Goal: Task Accomplishment & Management: Use online tool/utility

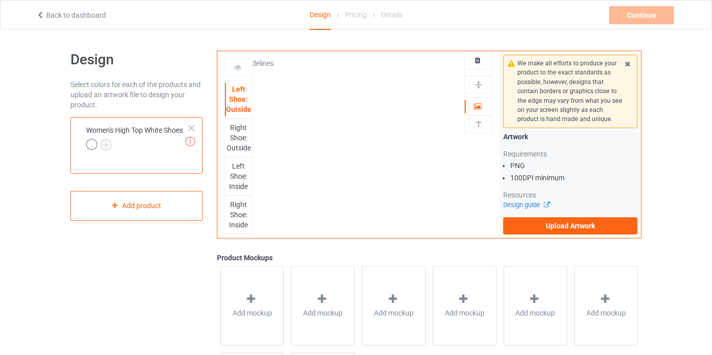
click at [193, 129] on div at bounding box center [191, 128] width 7 height 7
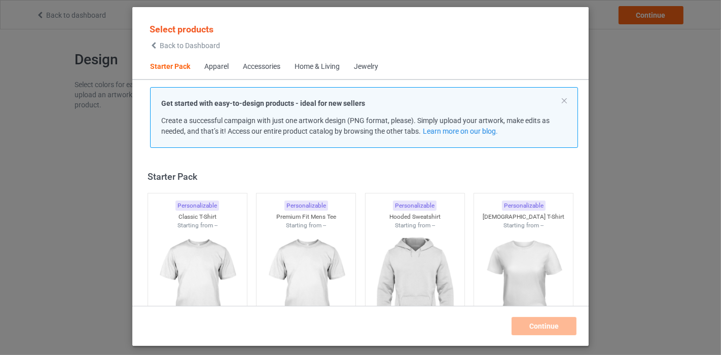
scroll to position [13, 0]
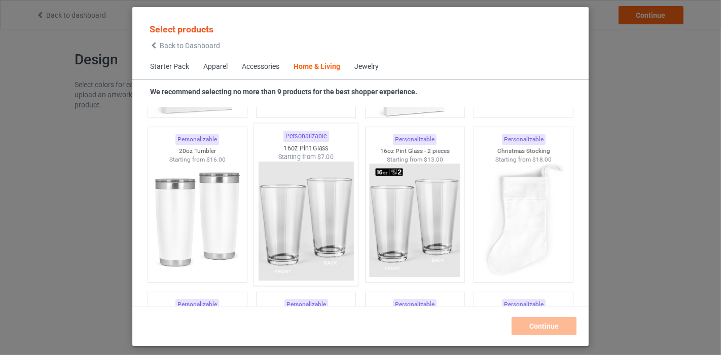
scroll to position [7560, 0]
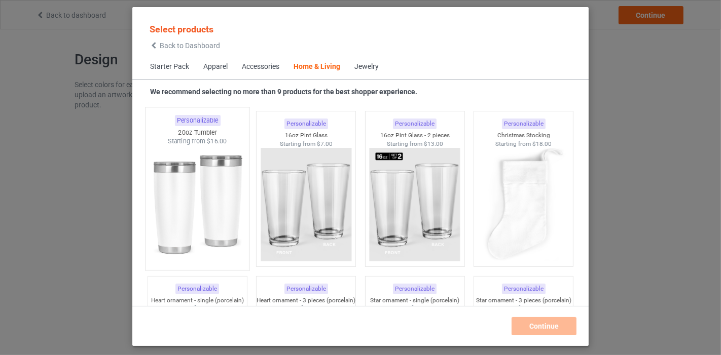
click at [174, 171] on img at bounding box center [197, 205] width 95 height 119
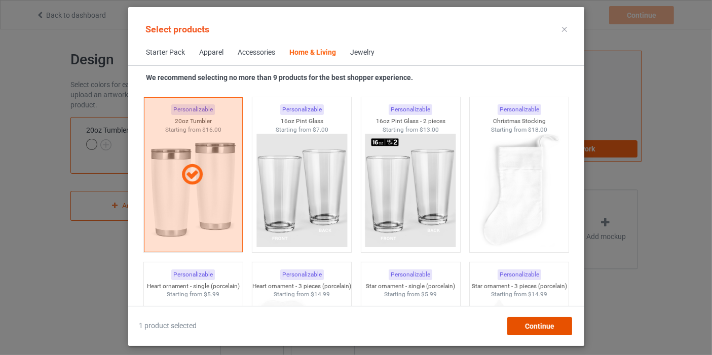
drag, startPoint x: 548, startPoint y: 331, endPoint x: 517, endPoint y: 345, distance: 34.5
click at [548, 332] on div "Continue" at bounding box center [539, 326] width 65 height 18
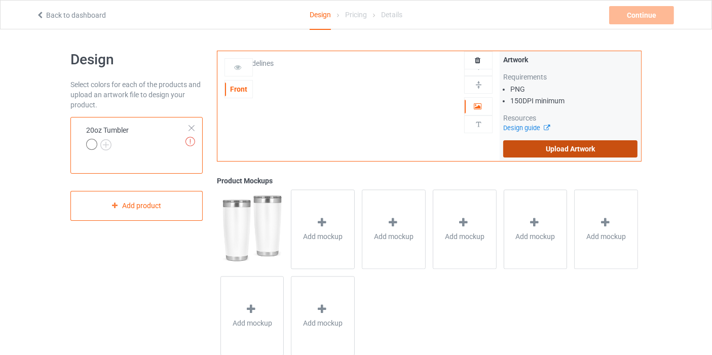
click at [559, 155] on label "Upload Artwork" at bounding box center [570, 148] width 134 height 17
click at [0, 0] on input "Upload Artwork" at bounding box center [0, 0] width 0 height 0
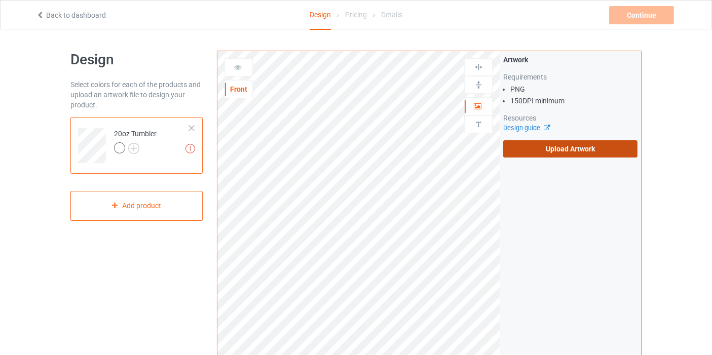
click at [534, 153] on label "Upload Artwork" at bounding box center [570, 148] width 134 height 17
click at [0, 0] on input "Upload Artwork" at bounding box center [0, 0] width 0 height 0
click at [591, 156] on label "Upload Artwork" at bounding box center [570, 148] width 134 height 17
click at [0, 0] on input "Upload Artwork" at bounding box center [0, 0] width 0 height 0
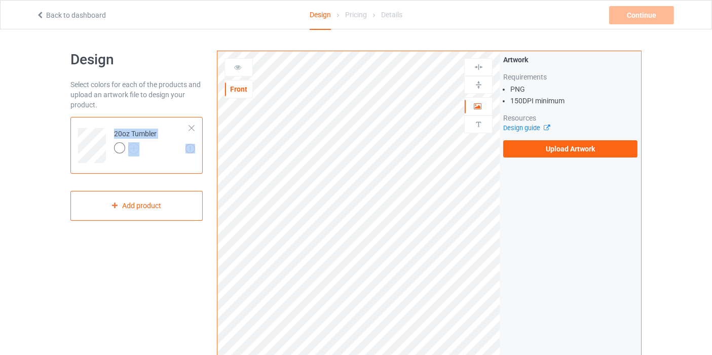
click at [188, 126] on div "Missing artworks 20oz Tumbler" at bounding box center [136, 145] width 132 height 57
click at [190, 125] on div at bounding box center [191, 128] width 7 height 7
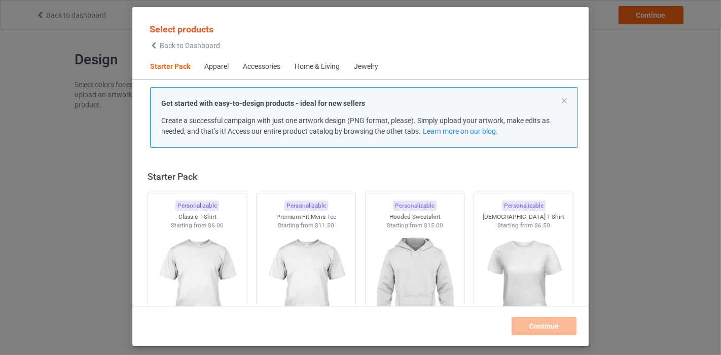
scroll to position [13, 0]
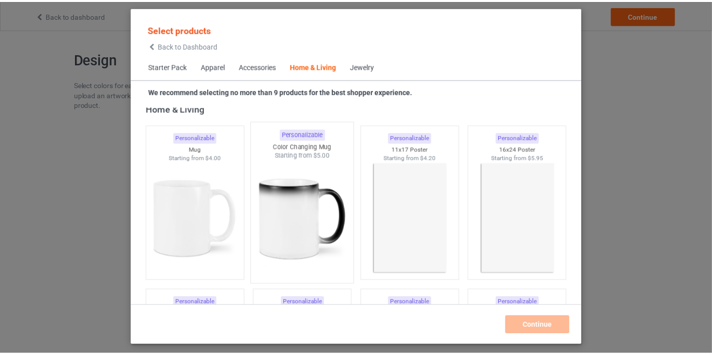
scroll to position [4575, 0]
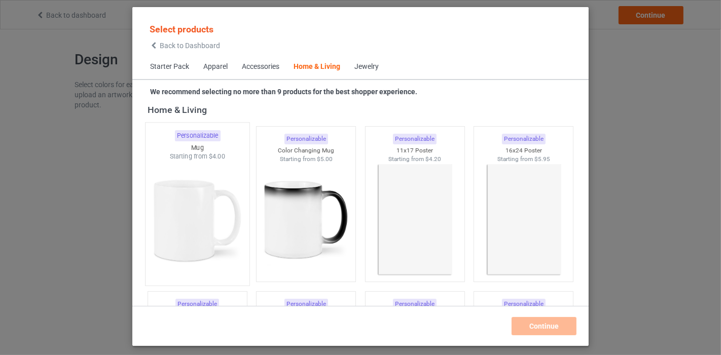
click at [195, 193] on img at bounding box center [197, 220] width 95 height 119
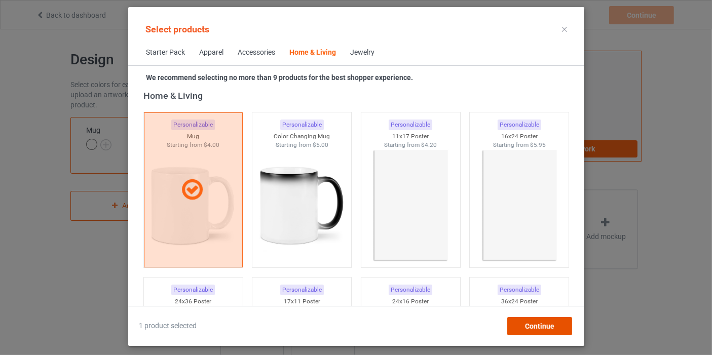
click at [562, 331] on div "Continue" at bounding box center [539, 326] width 65 height 18
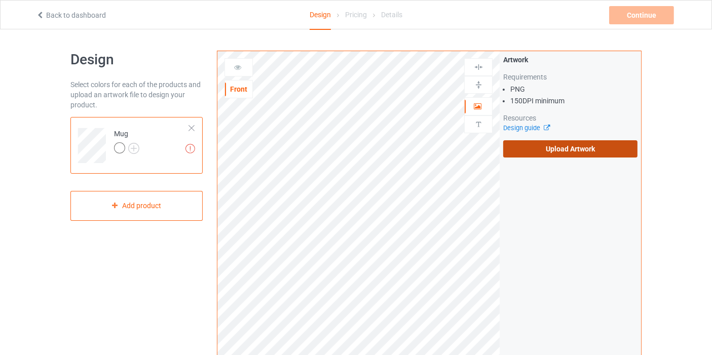
click at [541, 146] on label "Upload Artwork" at bounding box center [570, 148] width 134 height 17
click at [0, 0] on input "Upload Artwork" at bounding box center [0, 0] width 0 height 0
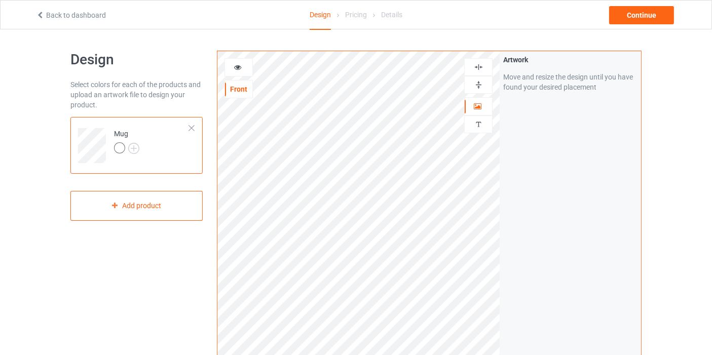
click at [477, 68] on img at bounding box center [479, 67] width 10 height 10
click at [476, 82] on img at bounding box center [479, 85] width 10 height 10
click at [238, 68] on icon at bounding box center [238, 65] width 9 height 7
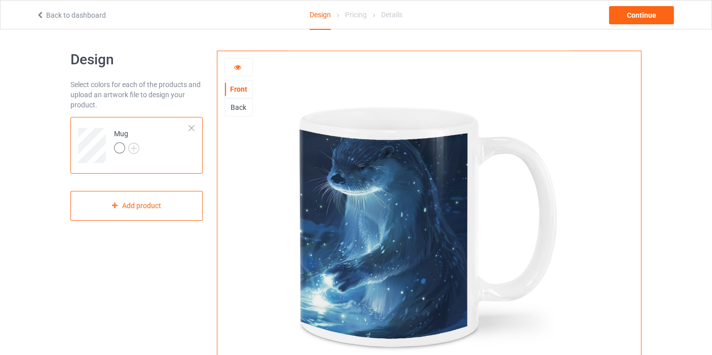
click at [246, 110] on div "Back" at bounding box center [238, 107] width 27 height 10
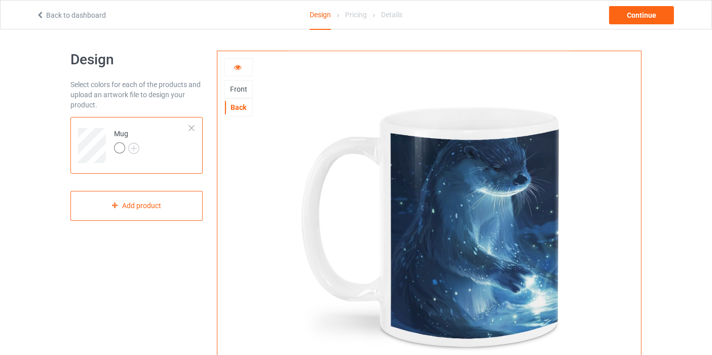
click at [238, 71] on div at bounding box center [238, 67] width 27 height 10
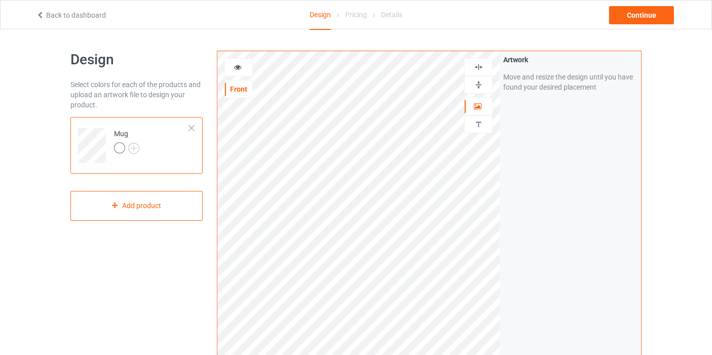
drag, startPoint x: 476, startPoint y: 68, endPoint x: 470, endPoint y: 84, distance: 16.4
click at [476, 68] on img at bounding box center [479, 67] width 10 height 10
click at [470, 84] on div at bounding box center [478, 85] width 27 height 10
click at [234, 63] on icon at bounding box center [238, 65] width 9 height 7
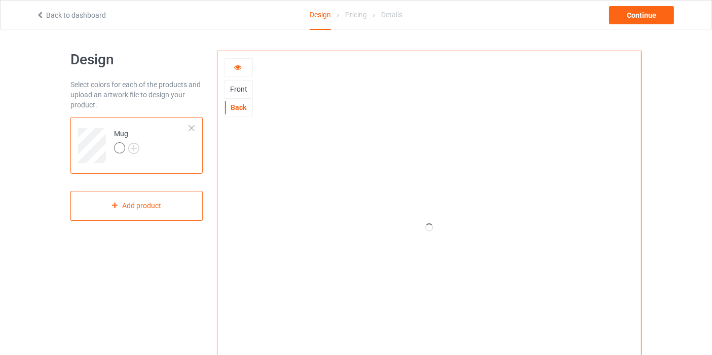
click at [250, 87] on div "Front" at bounding box center [238, 89] width 27 height 10
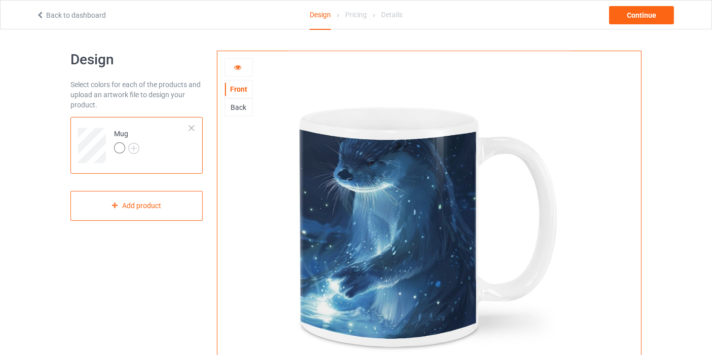
click at [242, 107] on div "Back" at bounding box center [238, 107] width 27 height 10
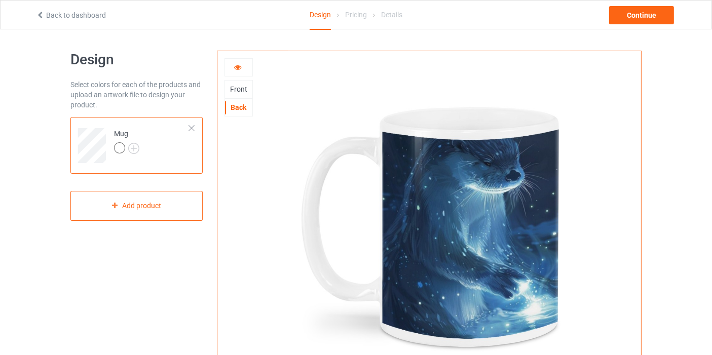
click at [237, 67] on icon at bounding box center [238, 65] width 9 height 7
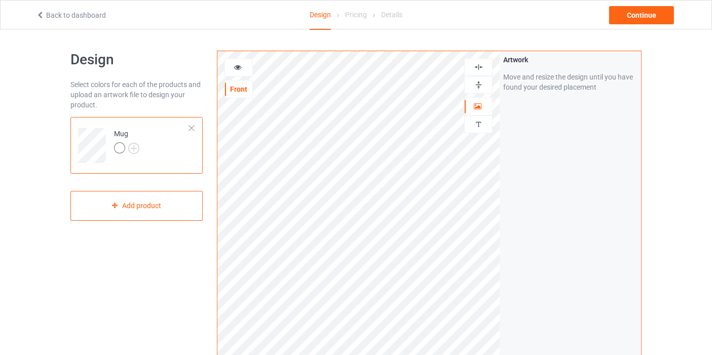
click at [237, 69] on icon at bounding box center [238, 65] width 9 height 7
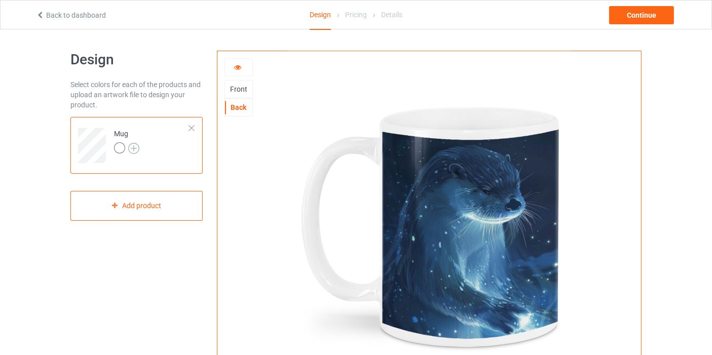
click at [132, 146] on img at bounding box center [133, 148] width 11 height 11
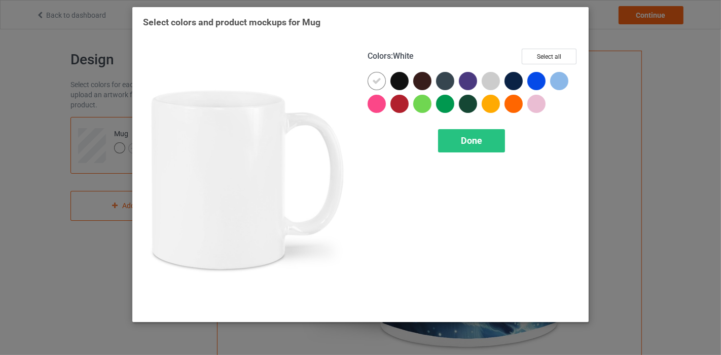
click at [368, 82] on div at bounding box center [377, 81] width 18 height 18
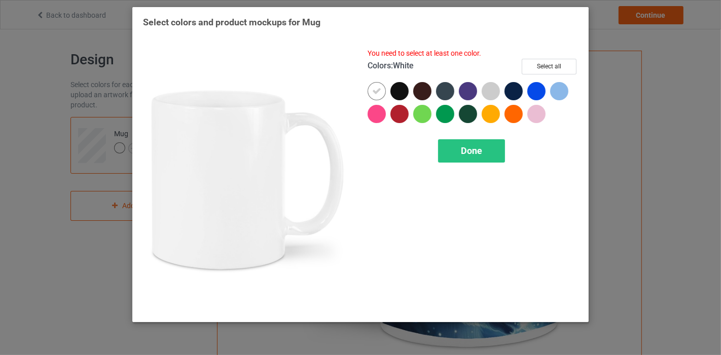
click at [375, 87] on icon at bounding box center [376, 91] width 9 height 9
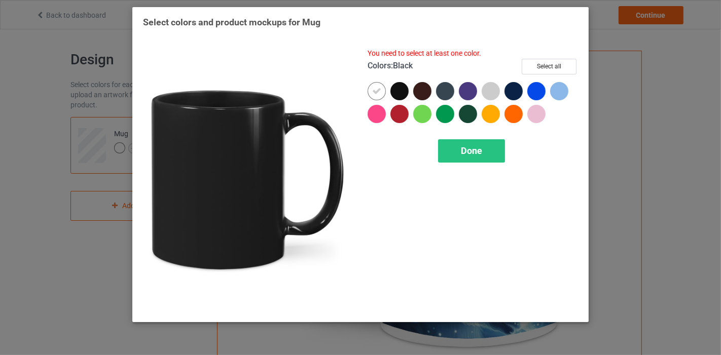
click at [395, 92] on div at bounding box center [399, 91] width 18 height 18
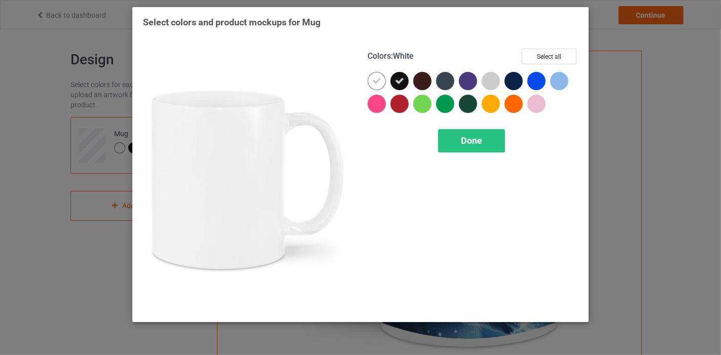
click at [382, 85] on div at bounding box center [377, 81] width 18 height 18
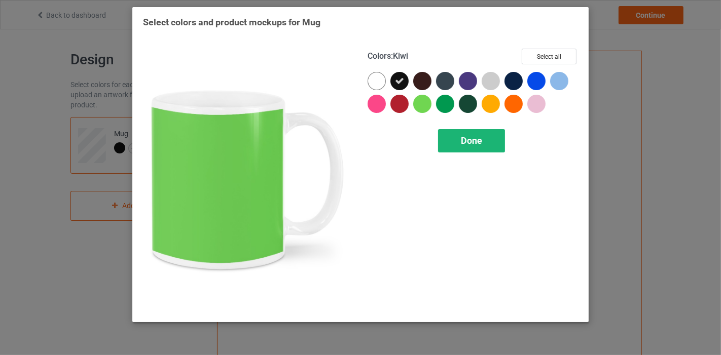
click at [458, 131] on div "Done" at bounding box center [471, 140] width 67 height 23
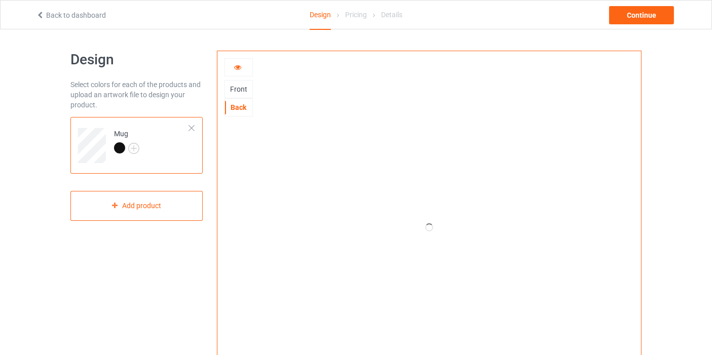
click at [237, 67] on icon at bounding box center [238, 65] width 9 height 7
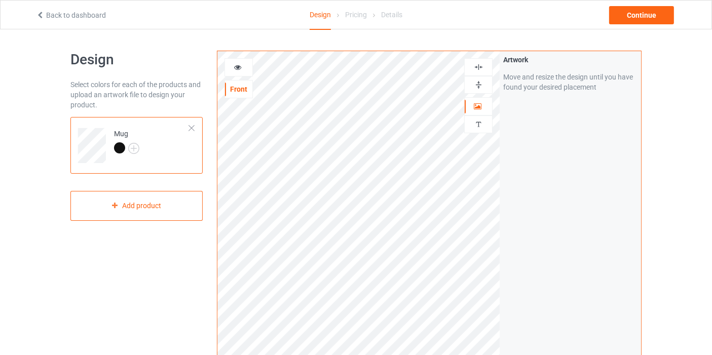
click at [238, 68] on icon at bounding box center [238, 65] width 9 height 7
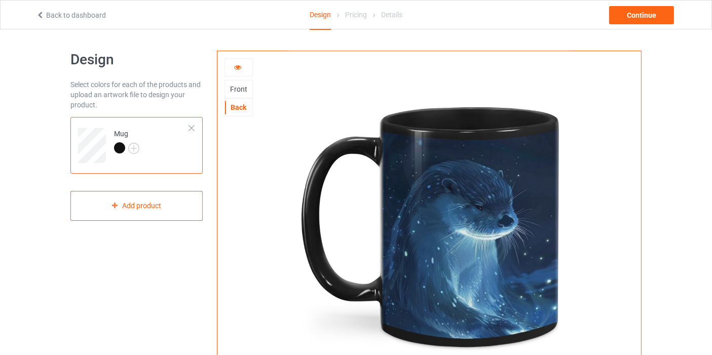
click at [233, 87] on div "Front" at bounding box center [238, 89] width 27 height 10
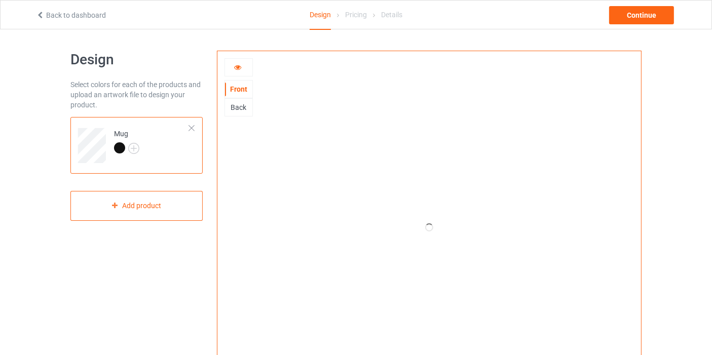
click at [242, 102] on div "Back" at bounding box center [238, 107] width 27 height 10
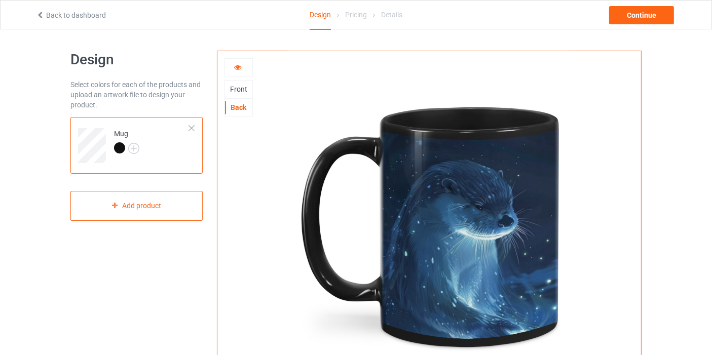
click at [233, 89] on div "Front" at bounding box center [238, 89] width 27 height 10
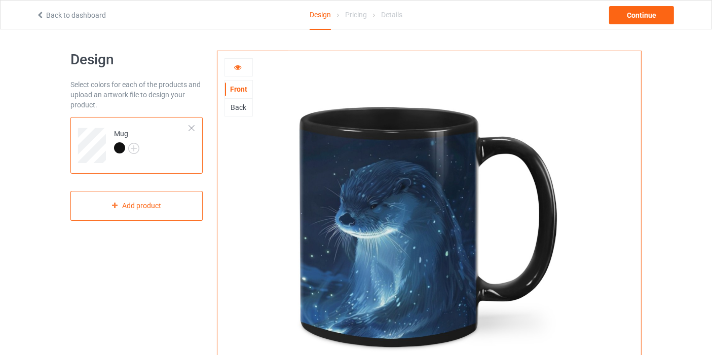
click at [239, 67] on icon at bounding box center [238, 65] width 9 height 7
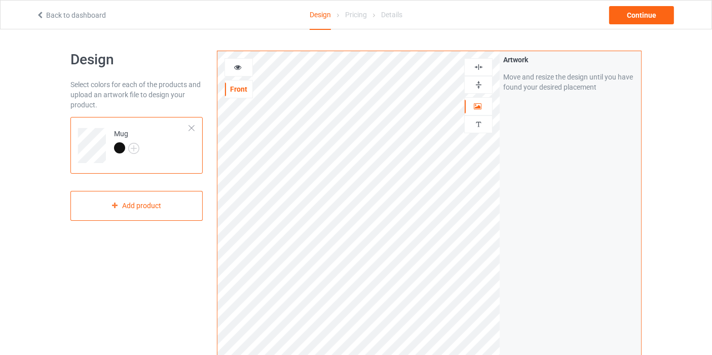
click at [473, 82] on div at bounding box center [478, 85] width 27 height 10
click at [480, 63] on img at bounding box center [479, 67] width 10 height 10
click at [481, 66] on img at bounding box center [479, 67] width 10 height 10
click at [236, 66] on icon at bounding box center [238, 65] width 9 height 7
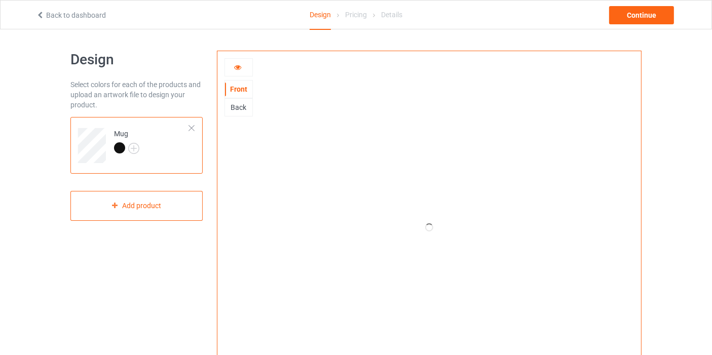
click at [240, 107] on div "Back" at bounding box center [238, 107] width 27 height 10
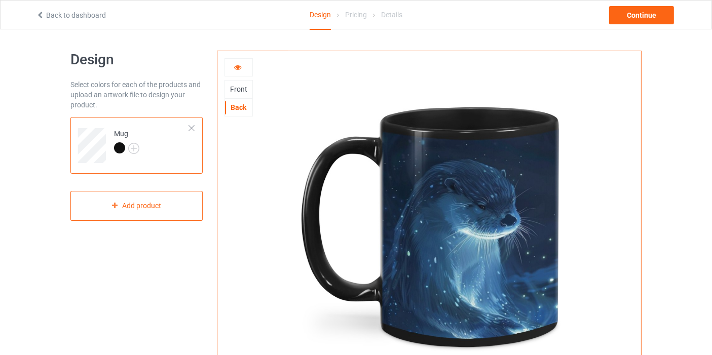
click at [237, 91] on div "Front" at bounding box center [238, 89] width 27 height 10
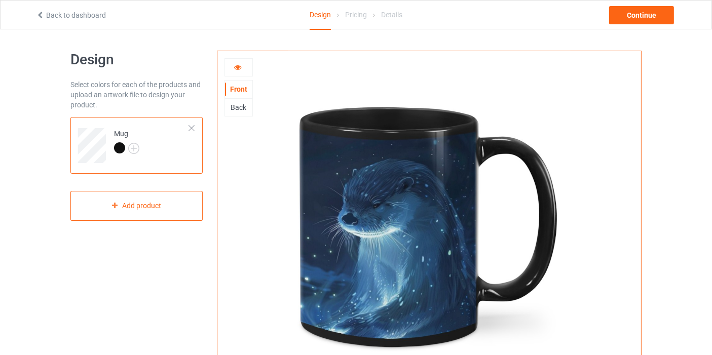
click at [234, 64] on icon at bounding box center [238, 65] width 9 height 7
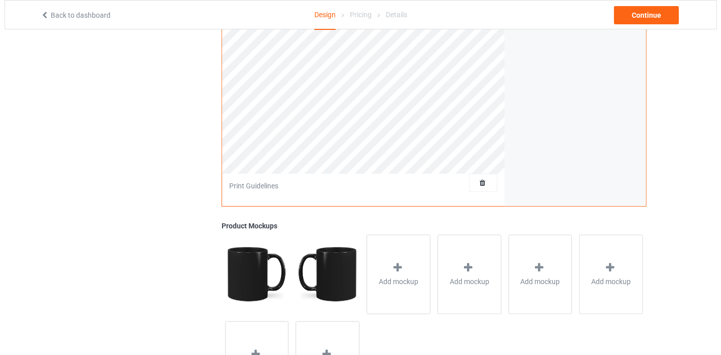
scroll to position [300, 0]
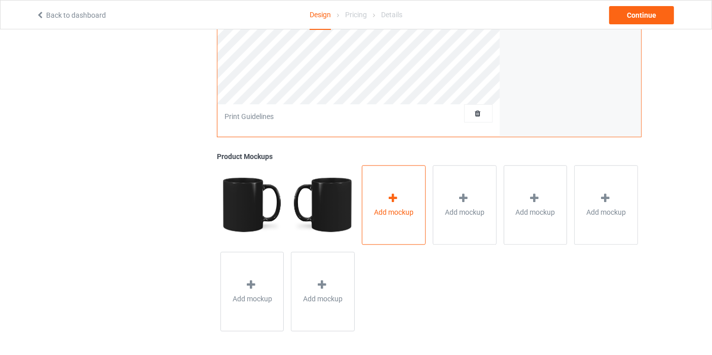
click at [376, 197] on div "Add mockup" at bounding box center [394, 205] width 64 height 80
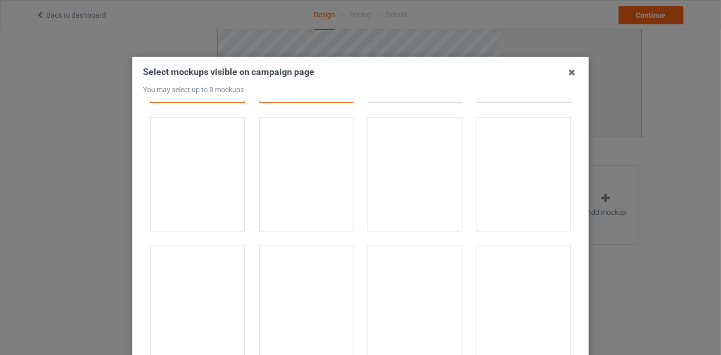
scroll to position [0, 0]
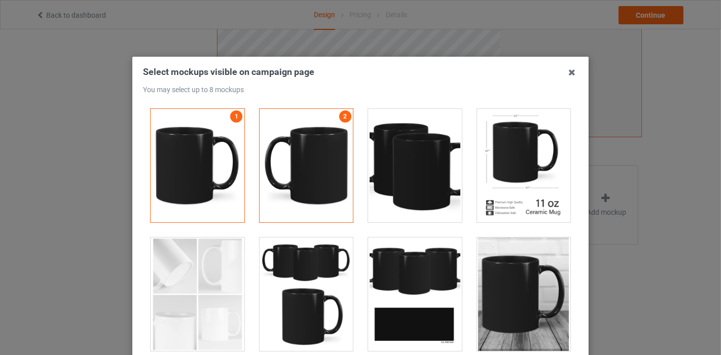
click at [331, 294] on div at bounding box center [307, 295] width 94 height 114
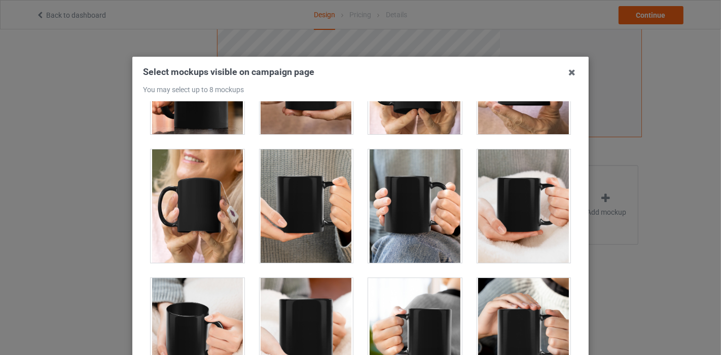
scroll to position [2253, 0]
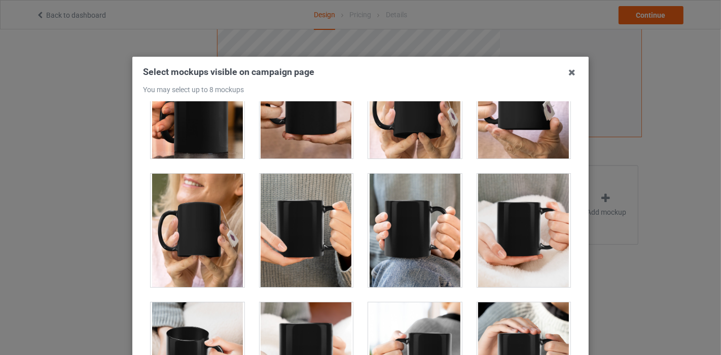
click at [383, 199] on div at bounding box center [415, 231] width 94 height 114
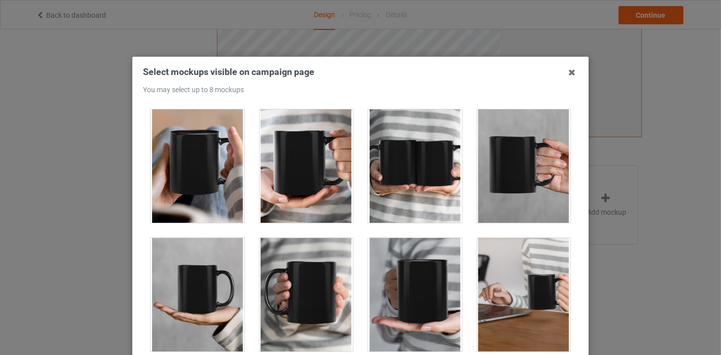
click at [371, 184] on div at bounding box center [415, 166] width 94 height 114
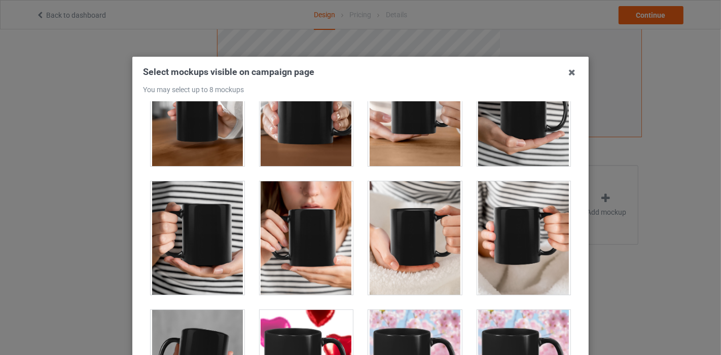
scroll to position [3098, 0]
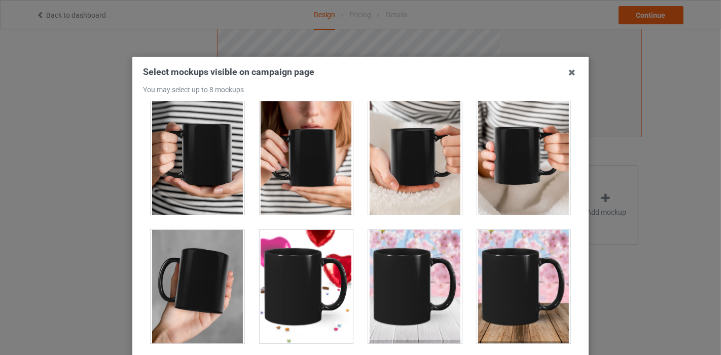
click at [299, 172] on div at bounding box center [307, 158] width 94 height 114
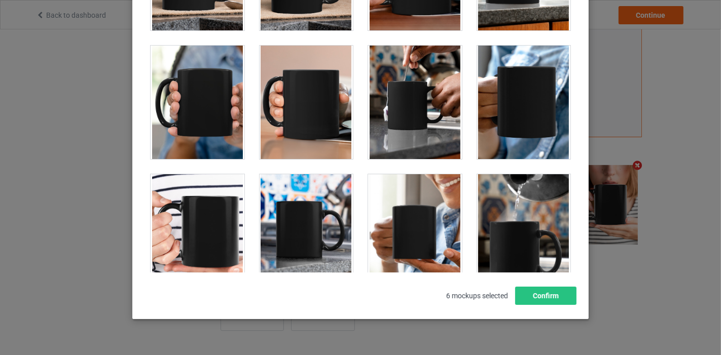
scroll to position [1889, 0]
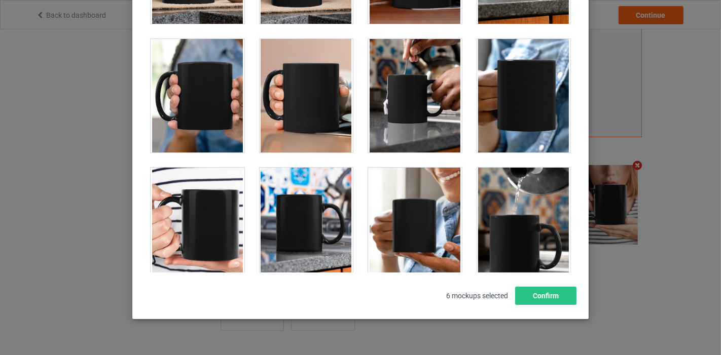
click at [202, 198] on div at bounding box center [198, 225] width 94 height 114
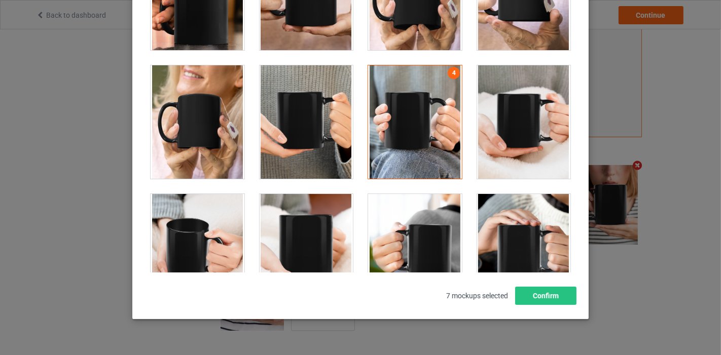
scroll to position [2227, 0]
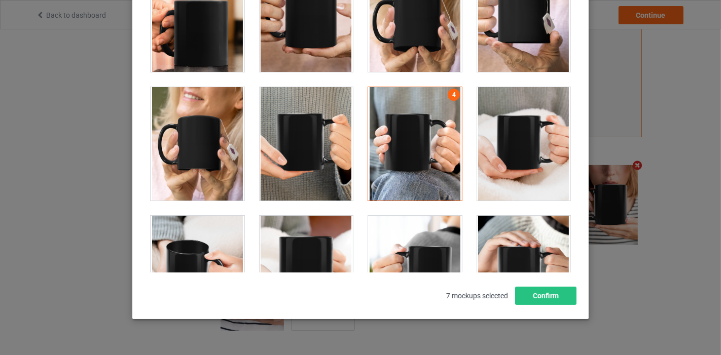
click at [208, 138] on div at bounding box center [198, 144] width 94 height 114
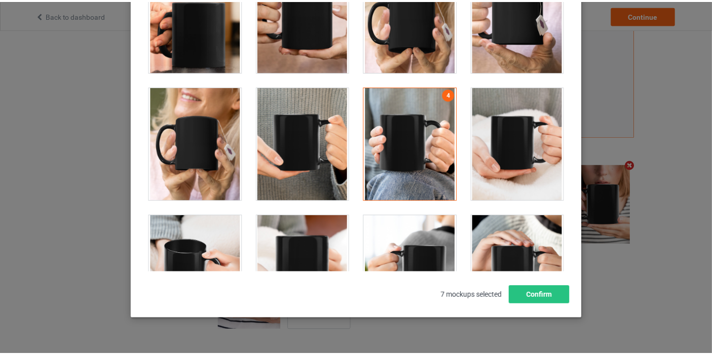
scroll to position [299, 0]
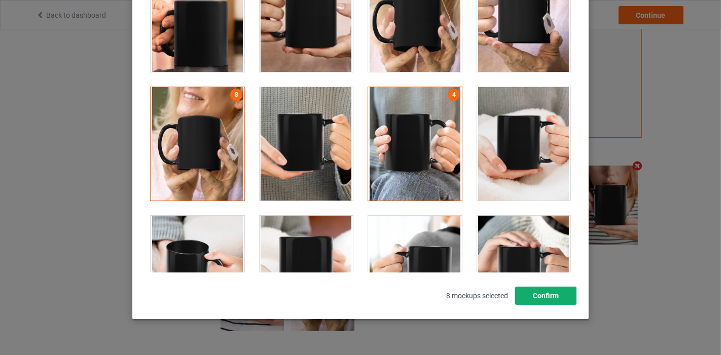
click at [518, 298] on button "Confirm" at bounding box center [545, 296] width 61 height 18
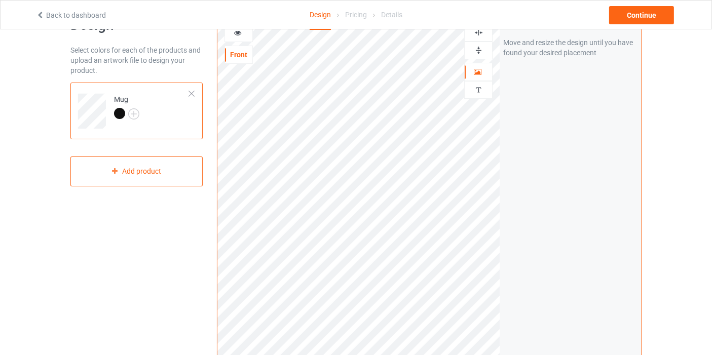
scroll to position [17, 0]
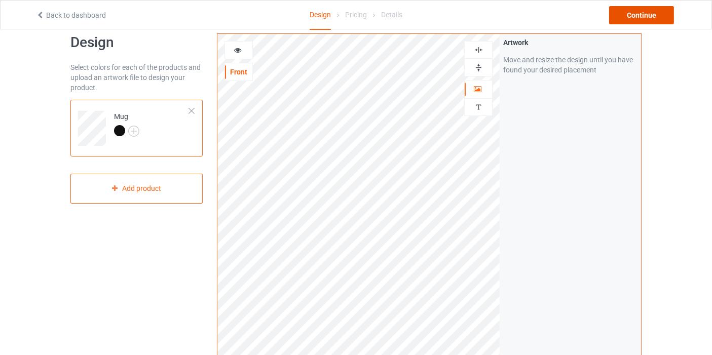
click at [667, 10] on div "Continue" at bounding box center [641, 15] width 65 height 18
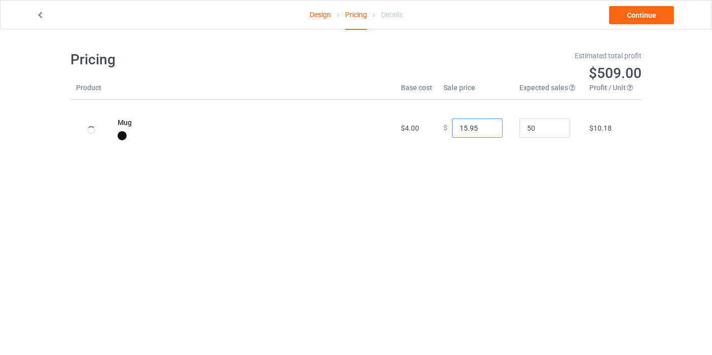
type input "15.95"
click at [485, 125] on input "15.95" at bounding box center [477, 128] width 51 height 19
click at [629, 22] on link "Continue" at bounding box center [641, 15] width 65 height 18
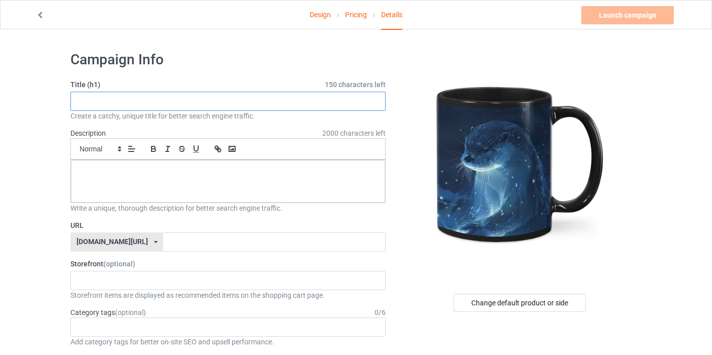
click at [143, 100] on input "text" at bounding box center [227, 101] width 315 height 19
click at [91, 99] on input "new design" at bounding box center [227, 101] width 315 height 19
click at [151, 99] on input "new for design" at bounding box center [227, 101] width 315 height 19
click at [101, 101] on input "new for design" at bounding box center [227, 101] width 315 height 19
click at [138, 99] on input "new mug design" at bounding box center [227, 101] width 315 height 19
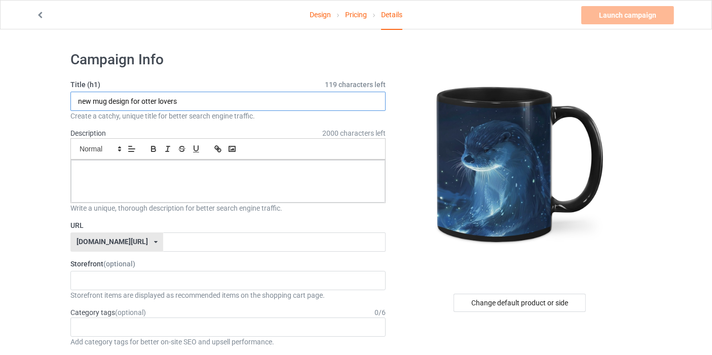
drag, startPoint x: 79, startPoint y: 102, endPoint x: 203, endPoint y: 96, distance: 124.3
click at [203, 96] on input "new mug design for otter lovers" at bounding box center [227, 101] width 315 height 19
type input "new mug design for otter lovers"
paste input "new mug design for otter lovers"
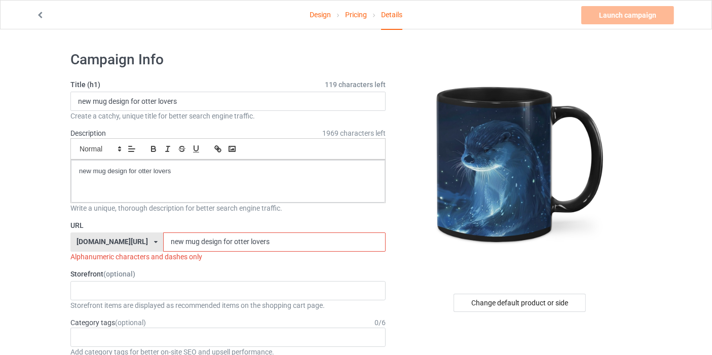
click at [163, 238] on input "new mug design for otter lovers" at bounding box center [274, 242] width 222 height 19
click at [173, 244] on input "new-mug design for otter lovers" at bounding box center [274, 242] width 222 height 19
click at [195, 242] on input "new-mug-design for otter lovers" at bounding box center [274, 242] width 222 height 19
click at [207, 239] on input "new-mug-design-for otter lovers" at bounding box center [274, 242] width 222 height 19
click at [223, 241] on input "new-mug-design-for-otter lovers" at bounding box center [274, 242] width 222 height 19
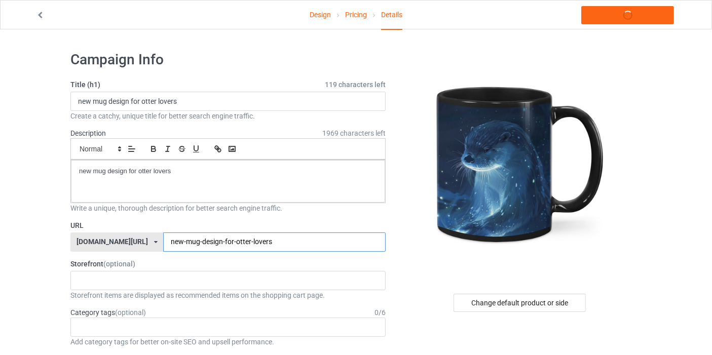
type input "new-mug-design-for-otter-lovers"
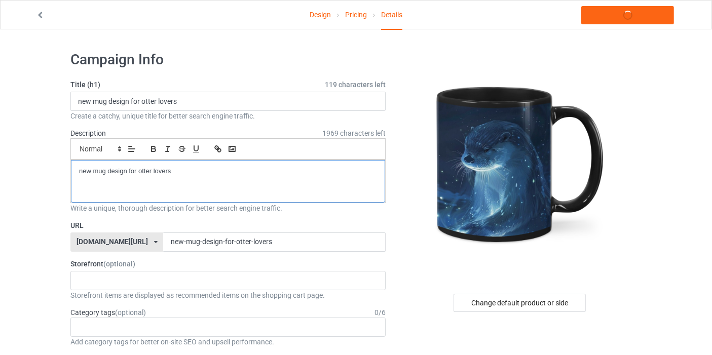
click at [207, 195] on div "new mug design for otter lovers" at bounding box center [228, 181] width 314 height 43
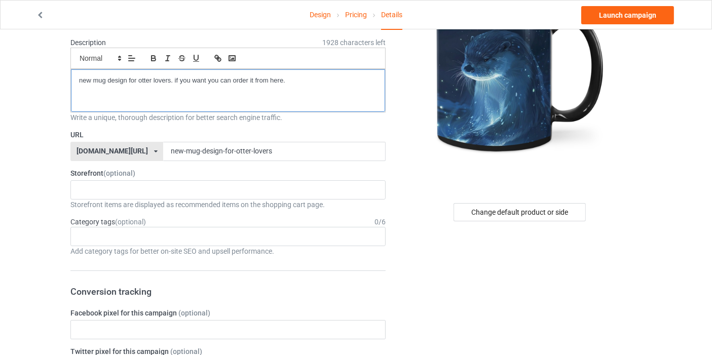
scroll to position [113, 0]
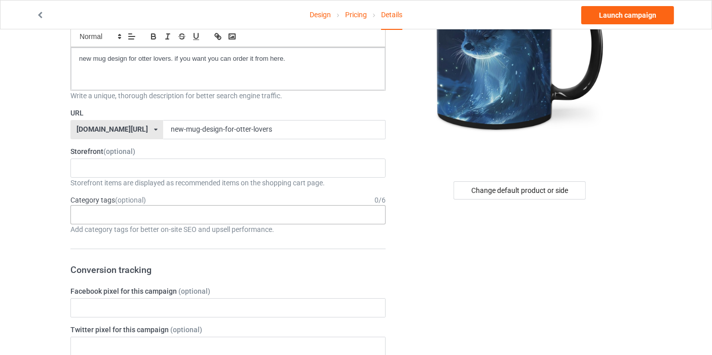
click at [175, 211] on div "Age > [DEMOGRAPHIC_DATA] > 1 Age > [DEMOGRAPHIC_DATA] Months > 1 Month Age > [D…" at bounding box center [227, 214] width 315 height 19
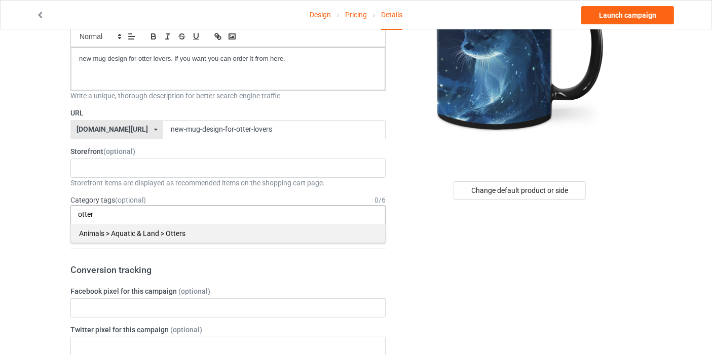
type input "otter"
click at [81, 240] on div "Animals > Aquatic & Land > Otters" at bounding box center [228, 233] width 314 height 19
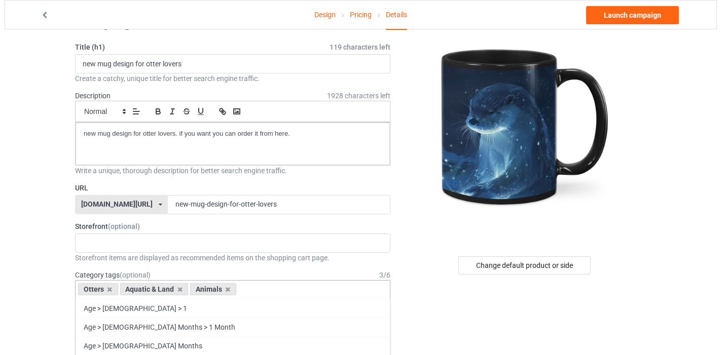
scroll to position [0, 0]
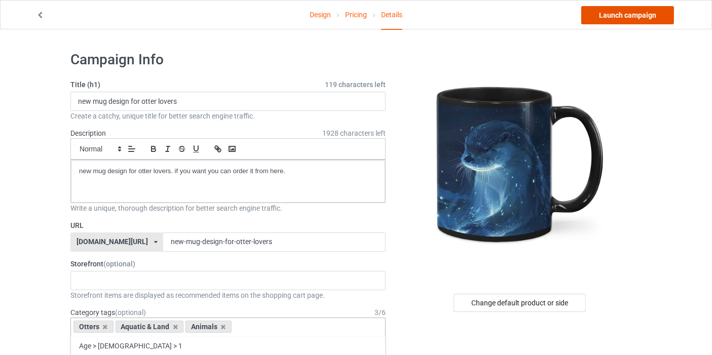
click at [639, 8] on link "Launch campaign" at bounding box center [627, 15] width 93 height 18
